Goal: Consume media (video, audio)

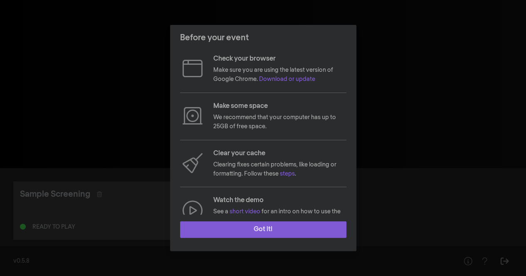
click at [284, 227] on button "Got it!" at bounding box center [263, 230] width 166 height 17
click at [261, 234] on button "Got it!" at bounding box center [263, 230] width 166 height 17
click at [273, 232] on button "Got it!" at bounding box center [263, 230] width 166 height 17
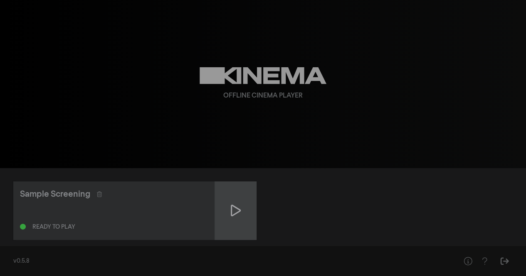
click at [238, 207] on icon at bounding box center [236, 210] width 10 height 13
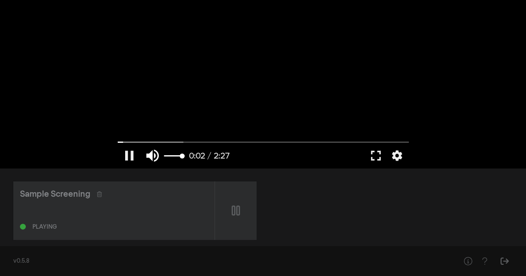
type input "2.96311"
click at [153, 156] on button "volume_up" at bounding box center [152, 155] width 23 height 25
type input "0"
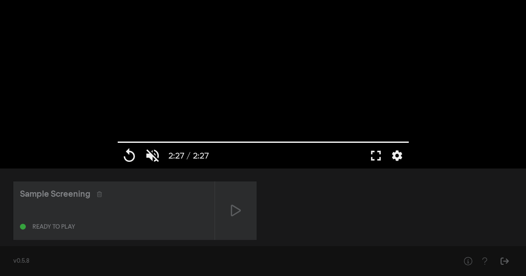
type input "147.146"
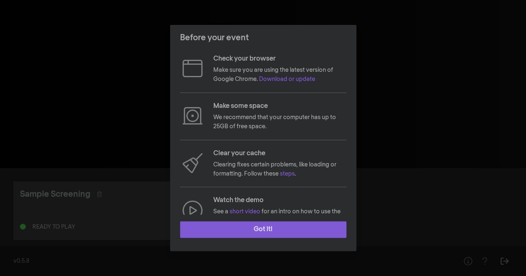
click at [245, 225] on button "Got it!" at bounding box center [263, 230] width 166 height 17
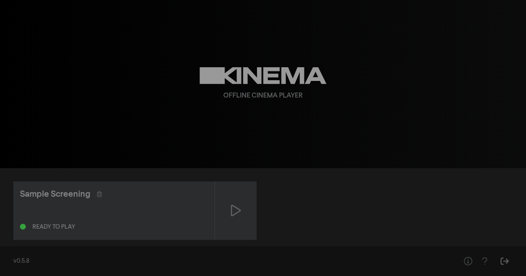
click at [245, 225] on div at bounding box center [236, 211] width 42 height 59
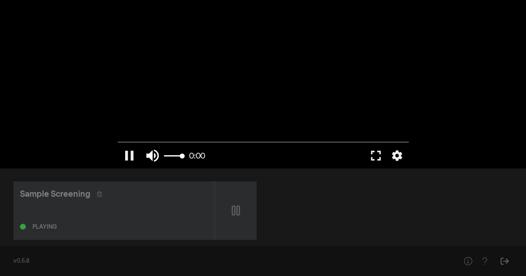
click at [160, 154] on button "volume_up" at bounding box center [152, 155] width 23 height 25
type input "0"
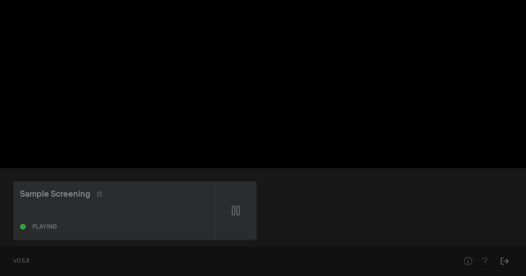
scroll to position [12, 0]
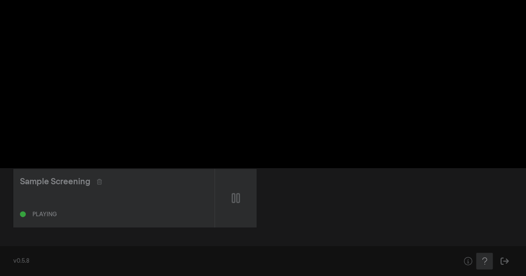
click at [481, 263] on icon "Help" at bounding box center [484, 261] width 10 height 8
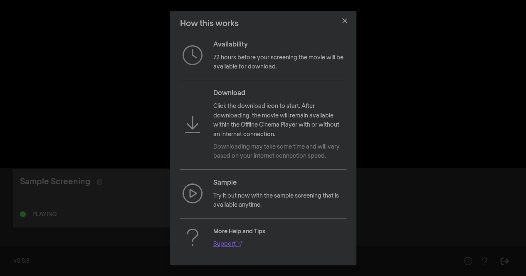
click at [227, 242] on link "Support" at bounding box center [227, 245] width 28 height 6
click at [345, 19] on icon "Close" at bounding box center [344, 20] width 5 height 5
type input "30.734322"
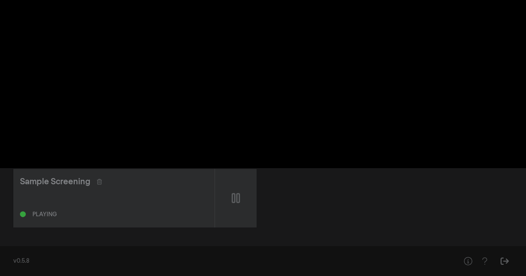
type input "46.065141"
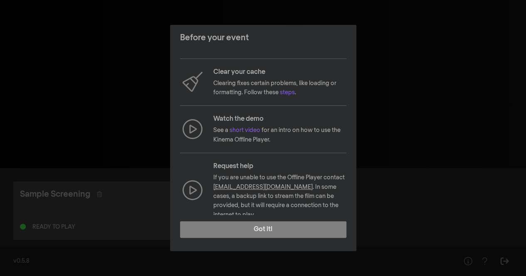
scroll to position [89, 0]
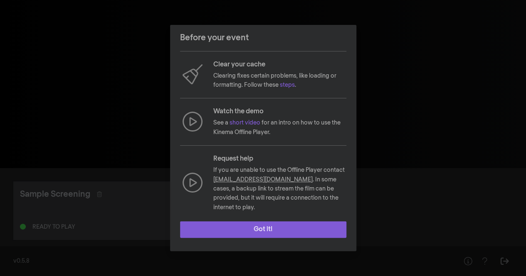
click at [268, 230] on button "Got it!" at bounding box center [263, 230] width 166 height 17
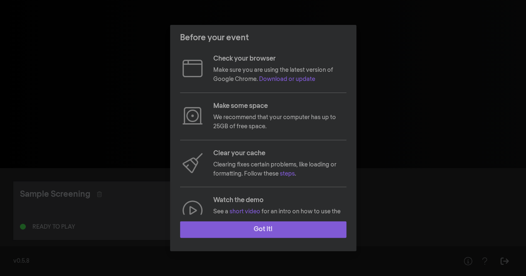
click at [254, 230] on button "Got it!" at bounding box center [263, 230] width 166 height 17
click at [224, 235] on button "Got it!" at bounding box center [263, 230] width 166 height 17
click at [254, 226] on button "Got it!" at bounding box center [263, 230] width 166 height 17
